Goal: Transaction & Acquisition: Purchase product/service

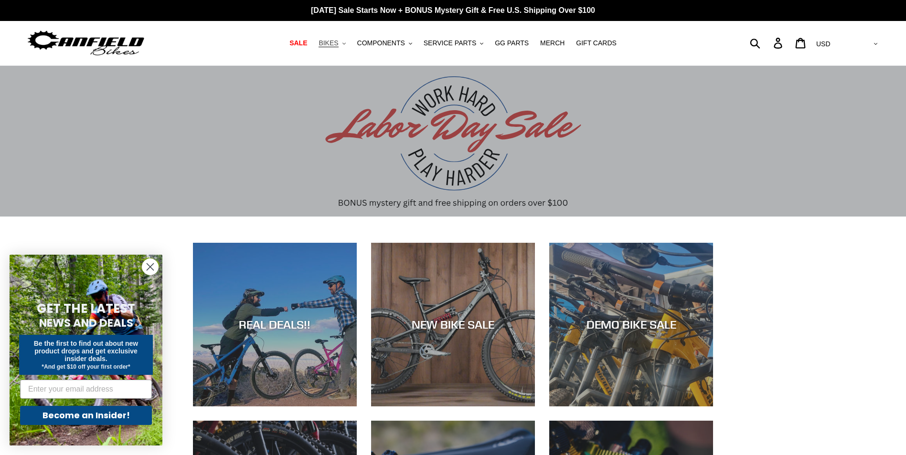
click at [338, 44] on span "BIKES" at bounding box center [328, 43] width 20 height 8
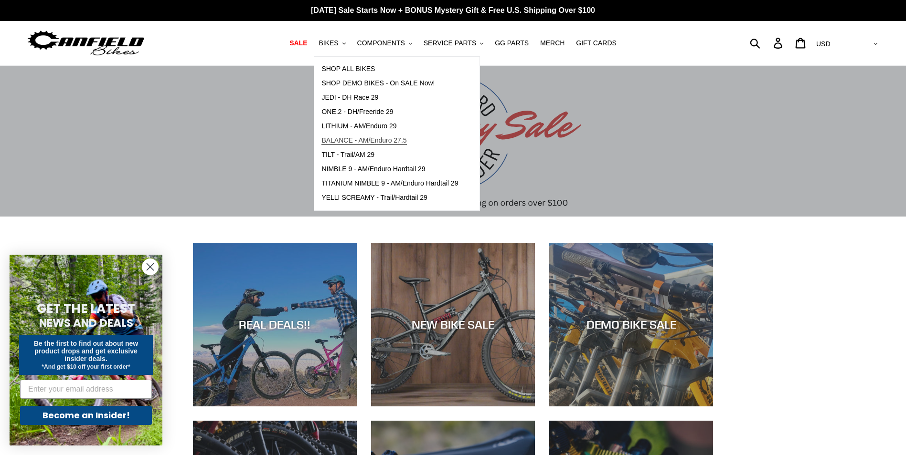
click at [396, 144] on span "BALANCE - AM/Enduro 27.5" at bounding box center [363, 141] width 85 height 8
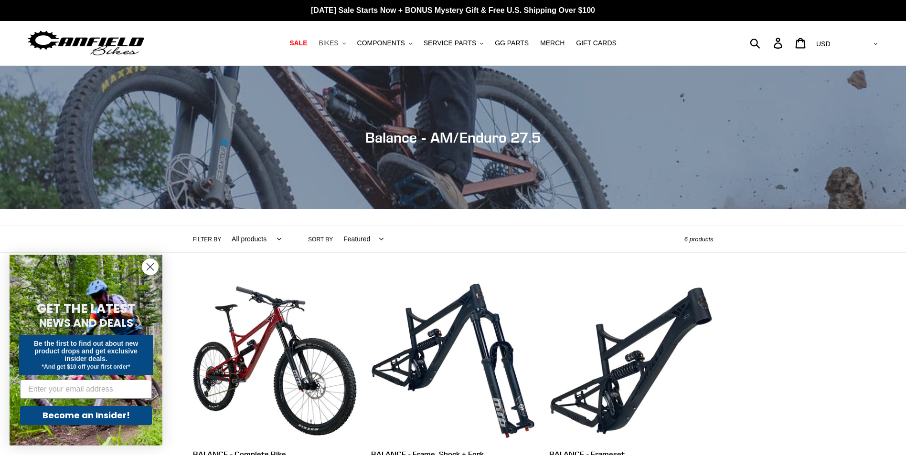
click at [338, 44] on span "BIKES" at bounding box center [328, 43] width 20 height 8
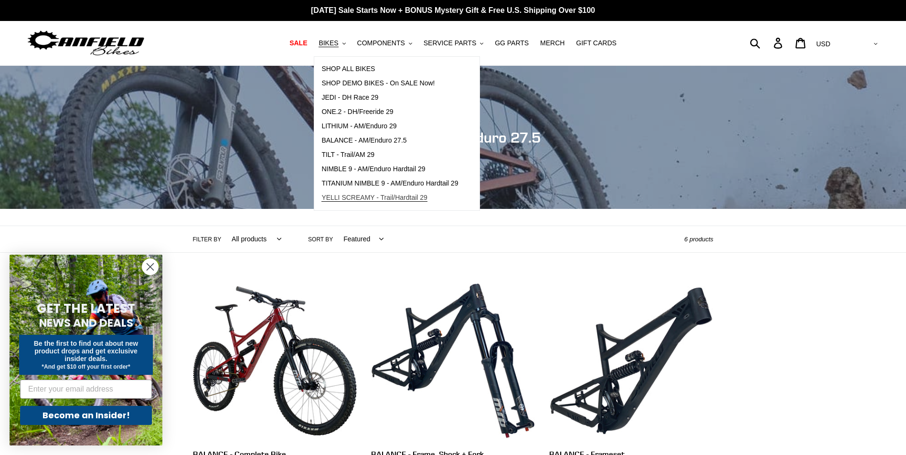
click at [415, 198] on span "YELLI SCREAMY - Trail/Hardtail 29" at bounding box center [374, 198] width 106 height 8
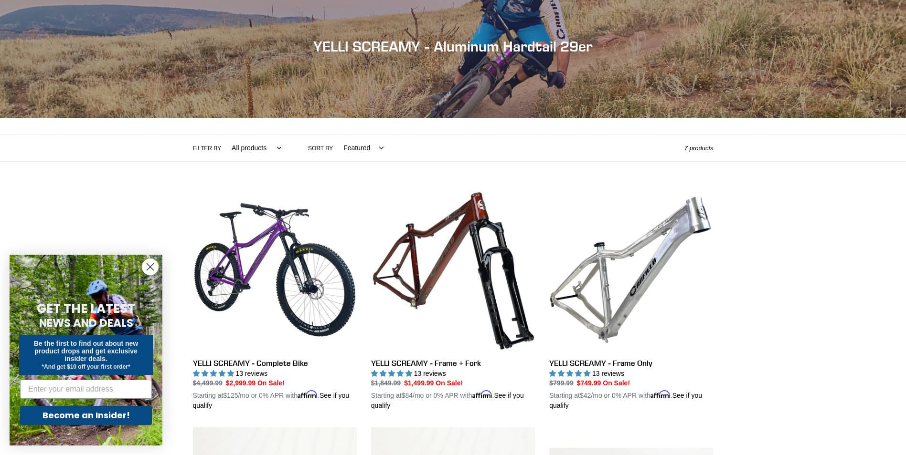
scroll to position [95, 0]
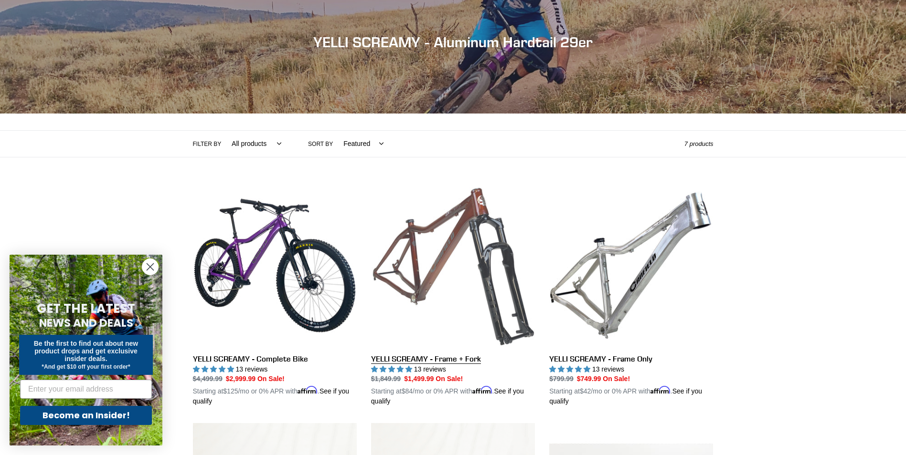
click at [485, 242] on link "YELLI SCREAMY - Frame + Fork" at bounding box center [453, 295] width 164 height 223
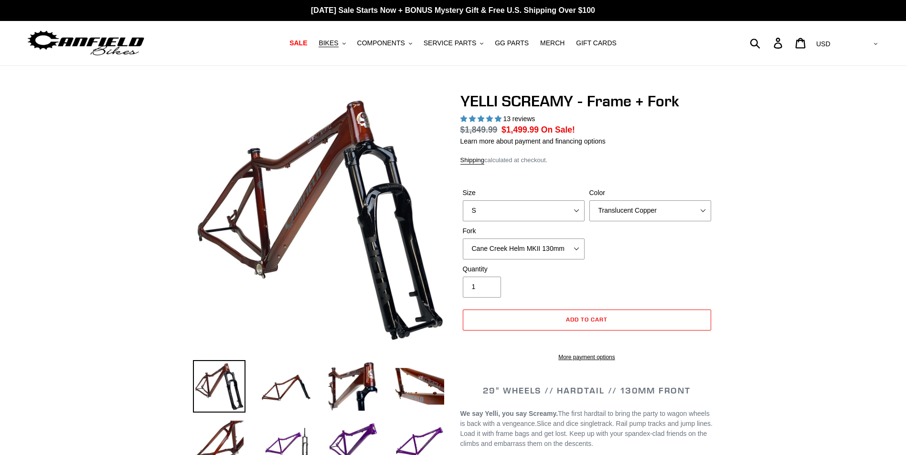
select select "highest-rating"
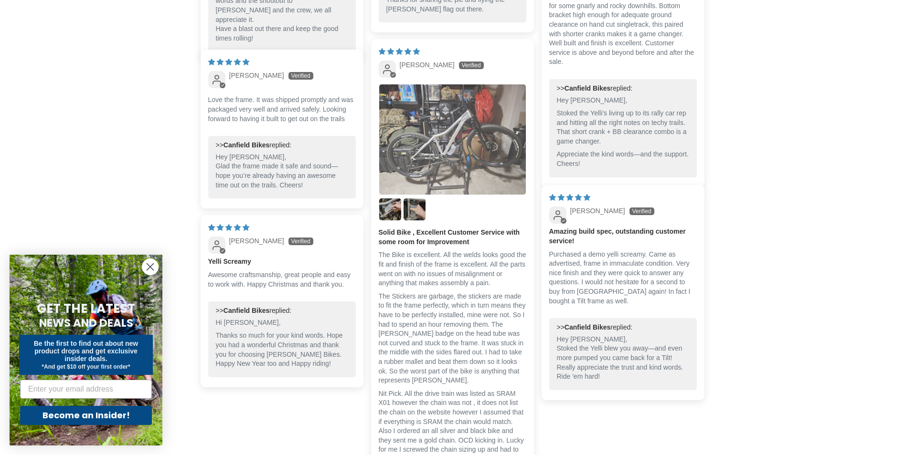
scroll to position [1814, 0]
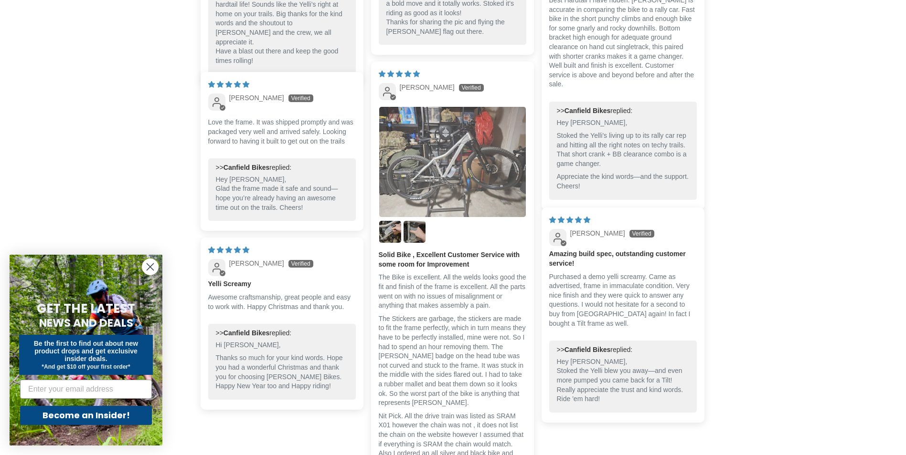
click at [439, 176] on img "Link to user picture 1" at bounding box center [452, 162] width 147 height 110
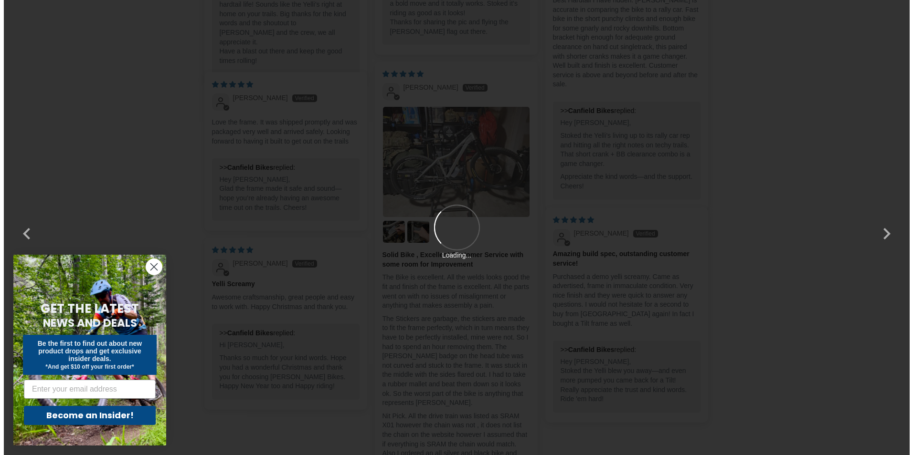
scroll to position [0, 0]
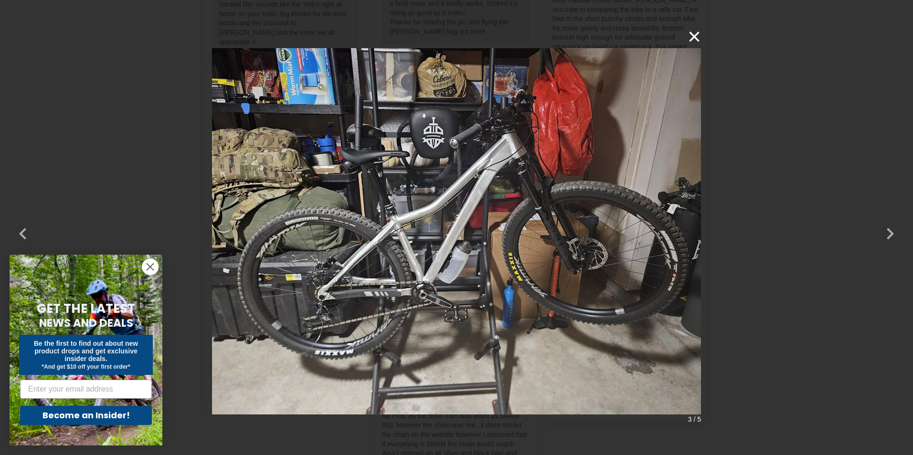
click at [688, 36] on button "×" at bounding box center [689, 36] width 23 height 23
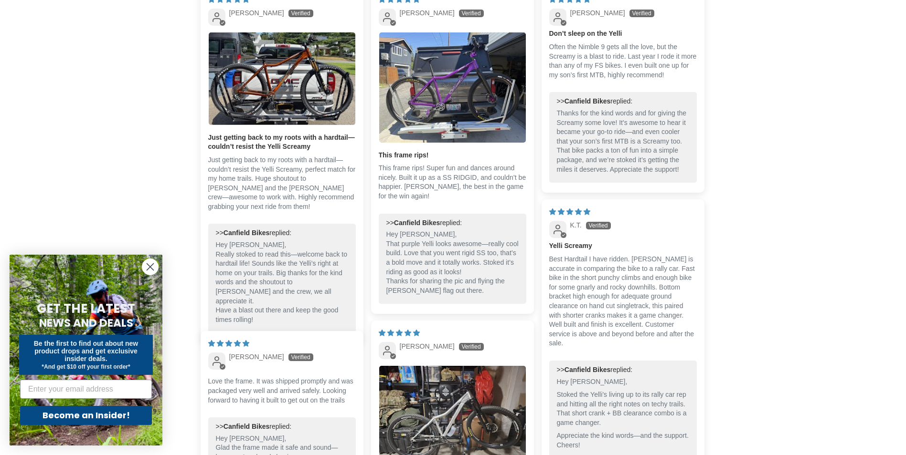
scroll to position [1528, 0]
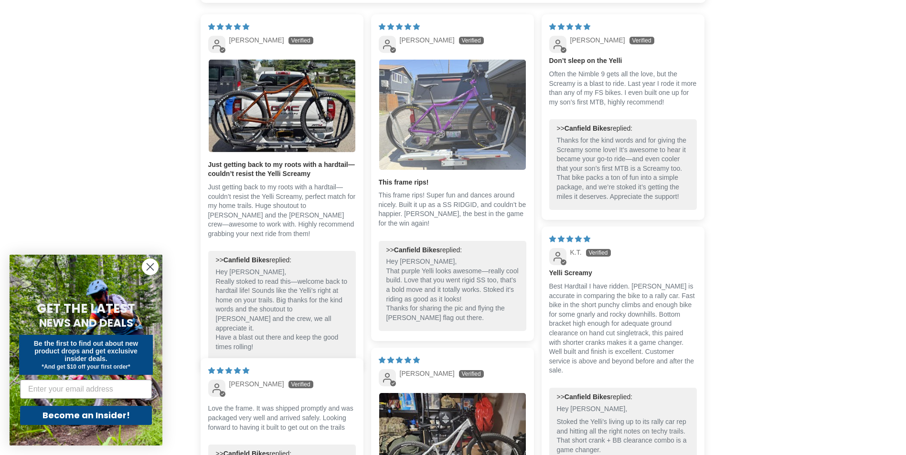
click at [446, 126] on img "Link to user picture 1" at bounding box center [452, 115] width 147 height 110
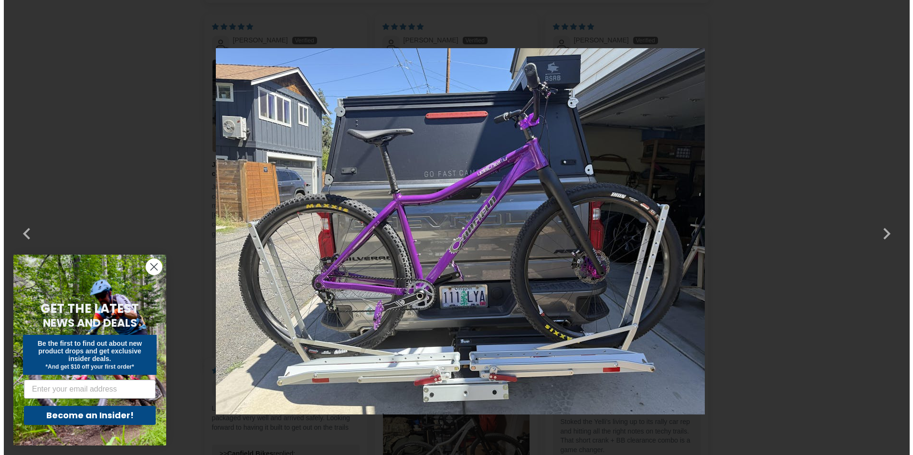
scroll to position [0, 0]
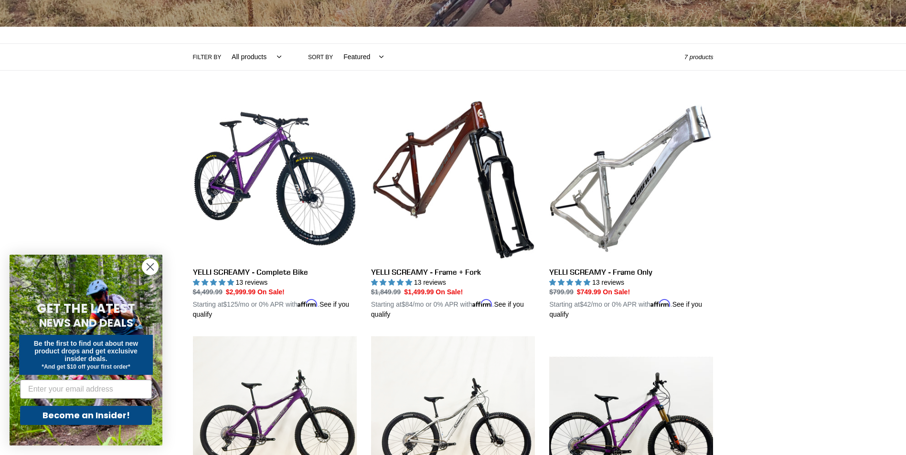
scroll to position [191, 0]
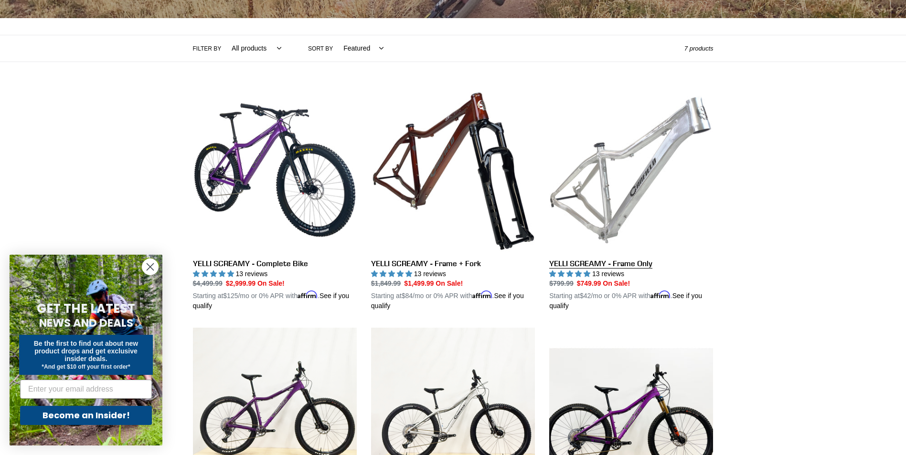
click at [605, 181] on link "YELLI SCREAMY - Frame Only" at bounding box center [631, 199] width 164 height 223
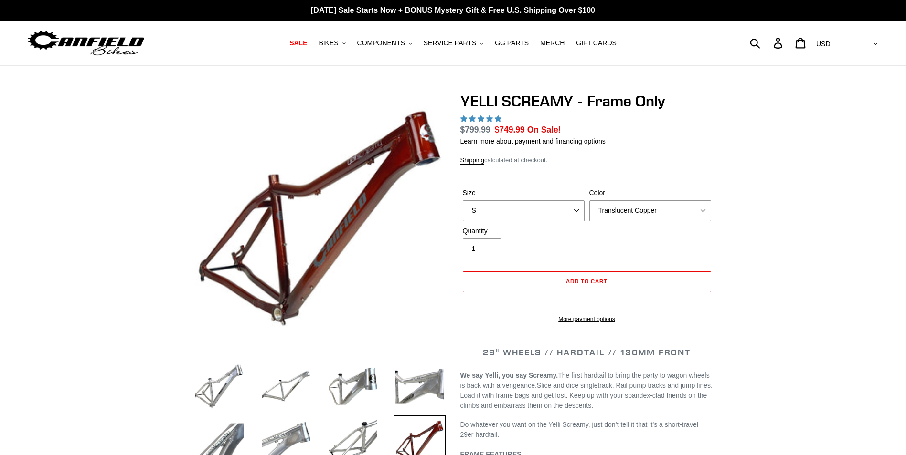
select select "highest-rating"
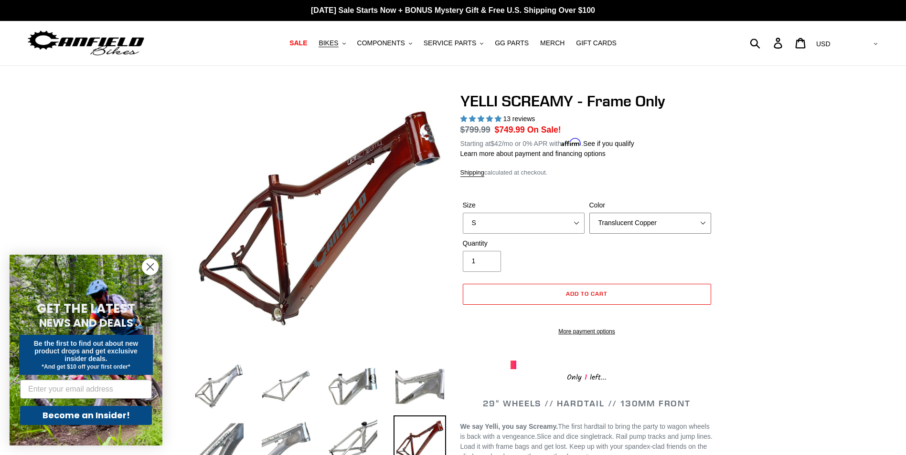
click at [707, 219] on select "Translucent Copper Purple Haze Raw" at bounding box center [650, 223] width 122 height 21
click at [589, 213] on select "Translucent Copper Purple Haze Raw" at bounding box center [650, 223] width 122 height 21
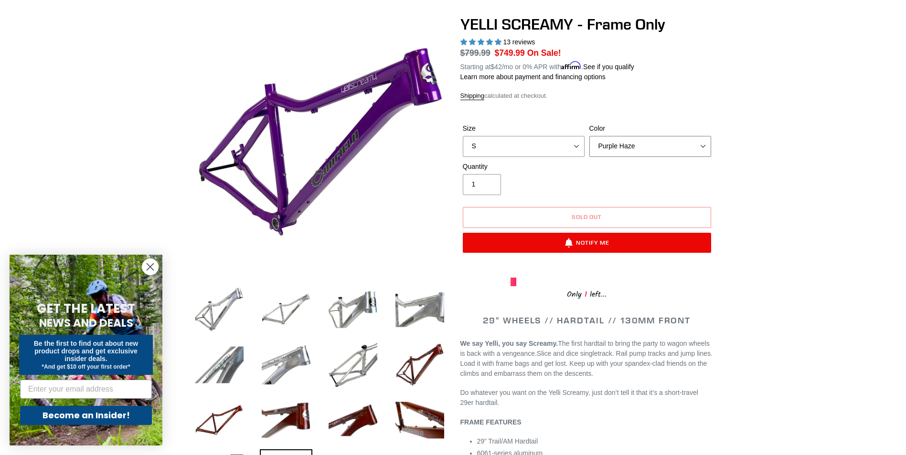
scroll to position [95, 0]
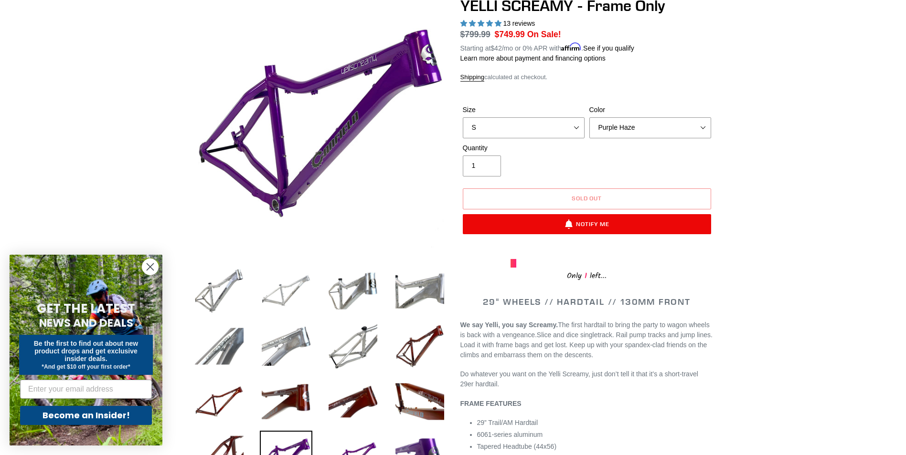
click at [296, 284] on img at bounding box center [286, 291] width 53 height 53
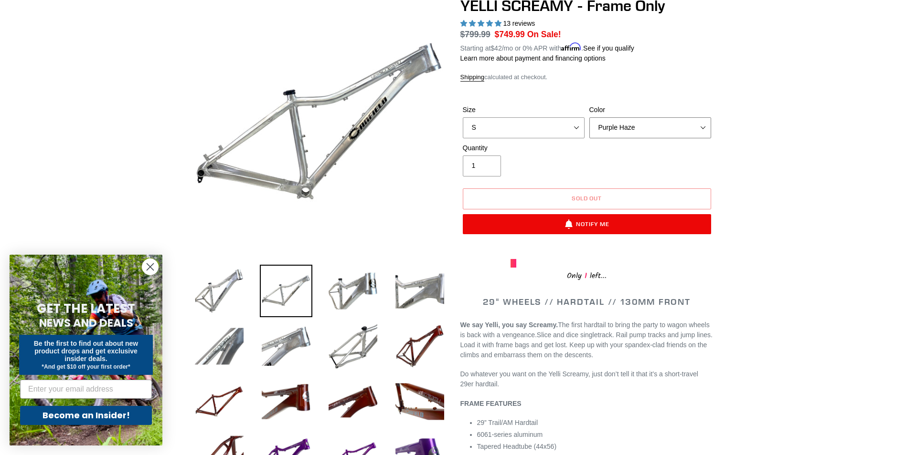
click at [703, 127] on select "Translucent Copper Purple Haze Raw" at bounding box center [650, 127] width 122 height 21
select select "Translucent Copper"
click at [589, 117] on select "Translucent Copper Purple Haze Raw" at bounding box center [650, 127] width 122 height 21
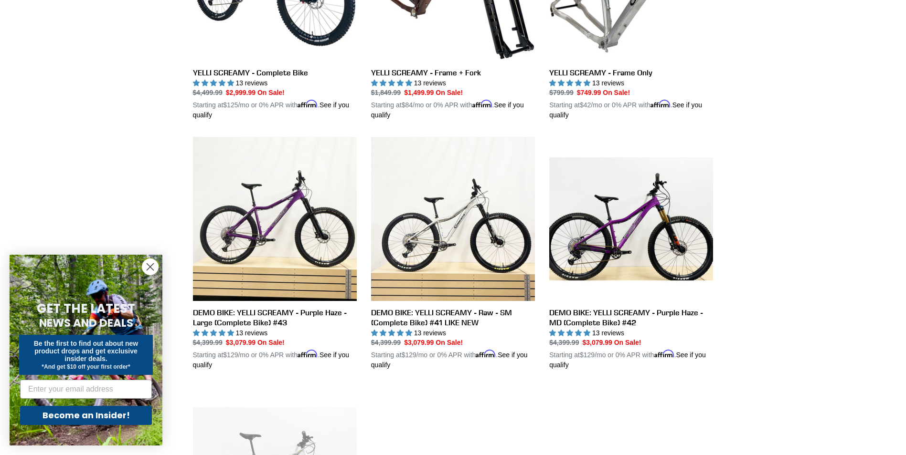
scroll to position [430, 0]
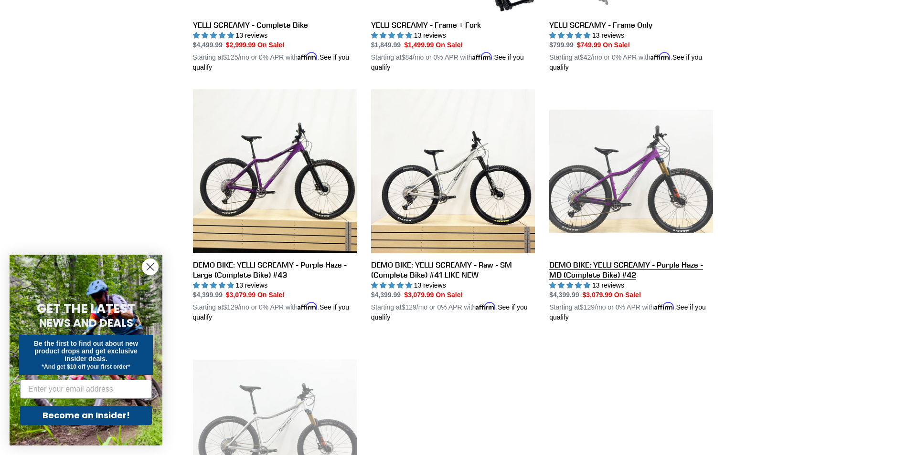
click at [624, 184] on link "DEMO BIKE: YELLI SCREAMY - Purple Haze - MD (Complete Bike) #42" at bounding box center [631, 205] width 164 height 233
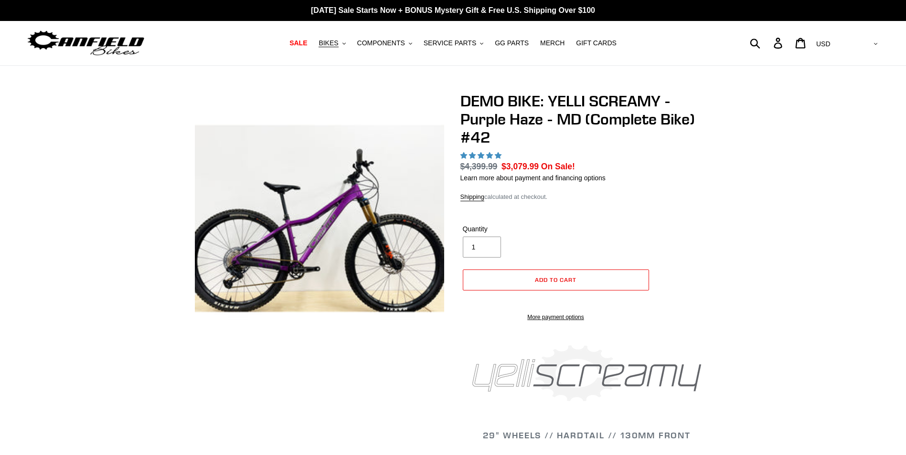
select select "highest-rating"
